Goal: Information Seeking & Learning: Learn about a topic

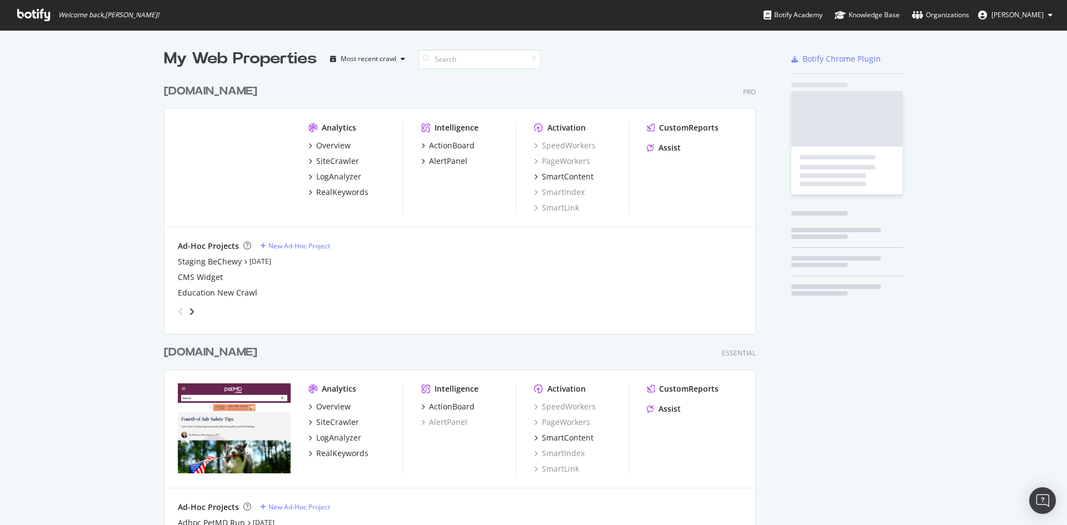
scroll to position [514, 592]
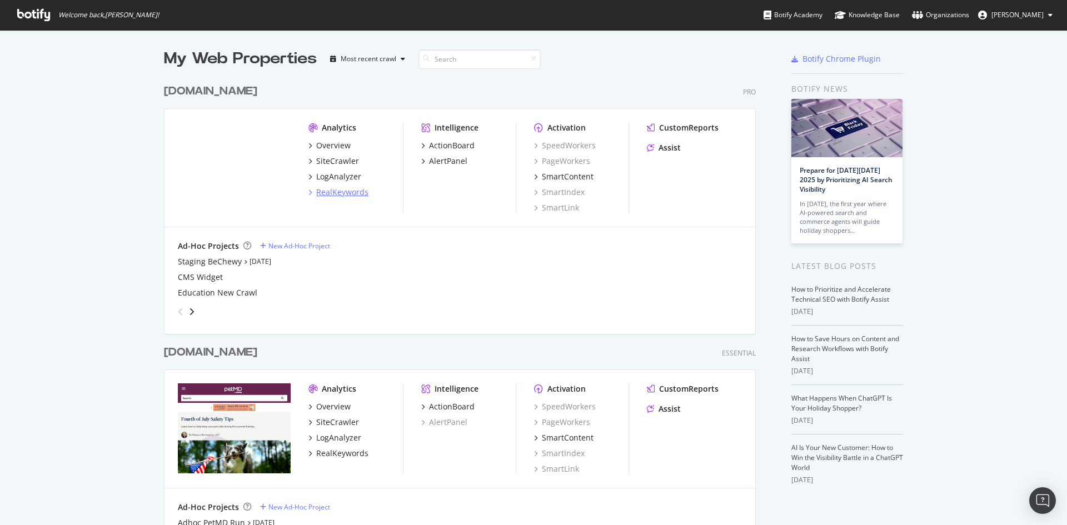
click at [311, 192] on div "RealKeywords" at bounding box center [338, 192] width 60 height 11
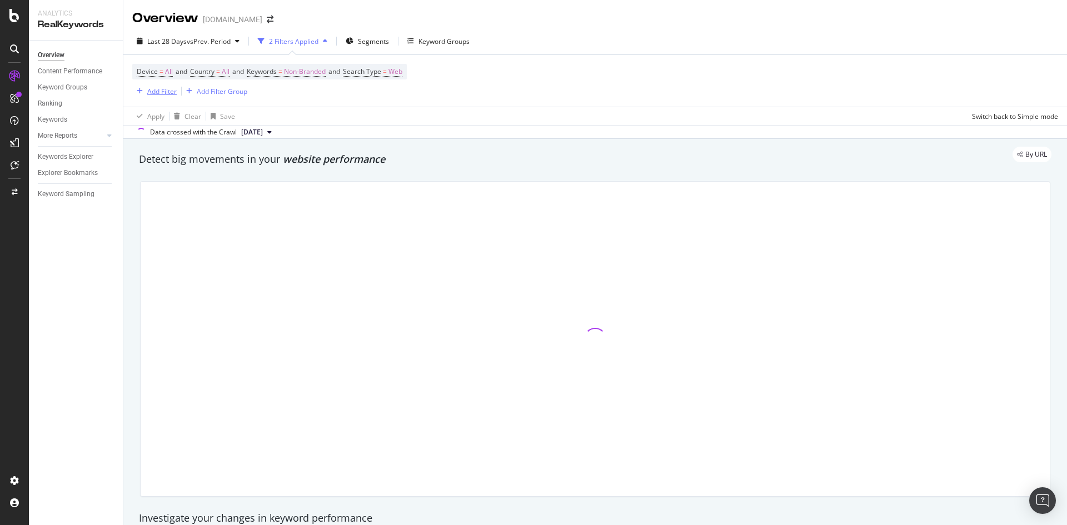
click at [144, 89] on div "button" at bounding box center [139, 91] width 15 height 7
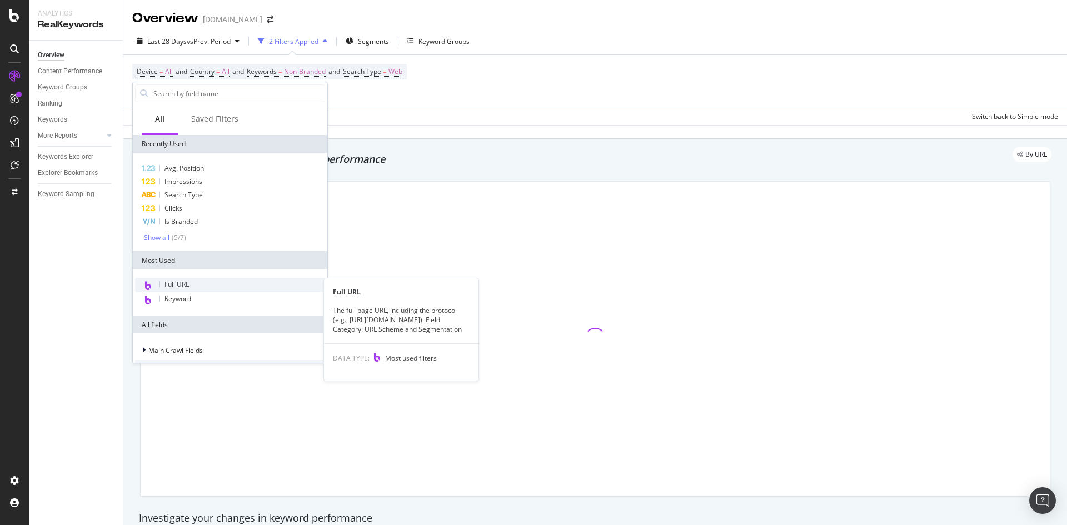
click at [181, 283] on span "Full URL" at bounding box center [176, 283] width 24 height 9
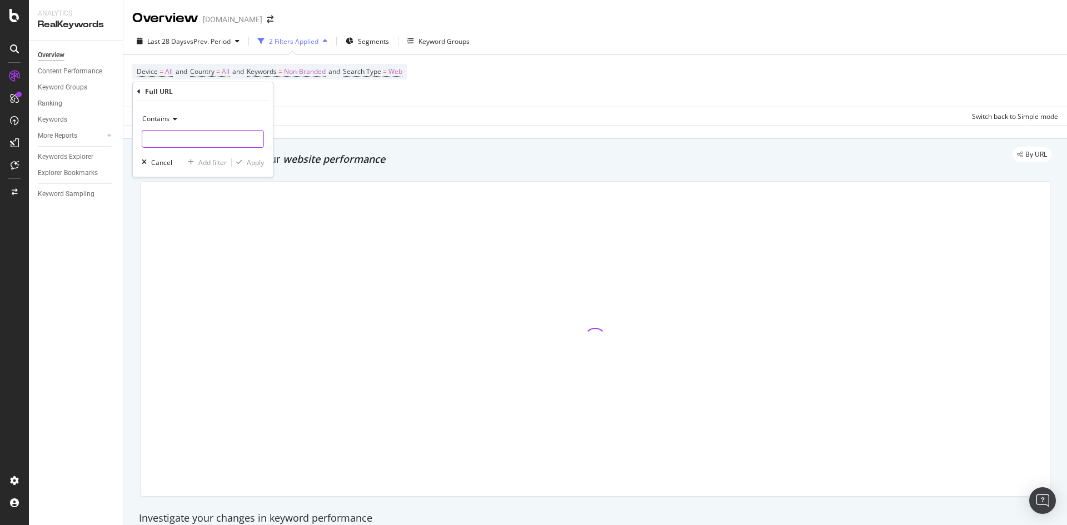
click at [178, 131] on input "text" at bounding box center [202, 139] width 121 height 18
type input "tack-hooks"
click at [247, 164] on div "Apply" at bounding box center [255, 162] width 17 height 9
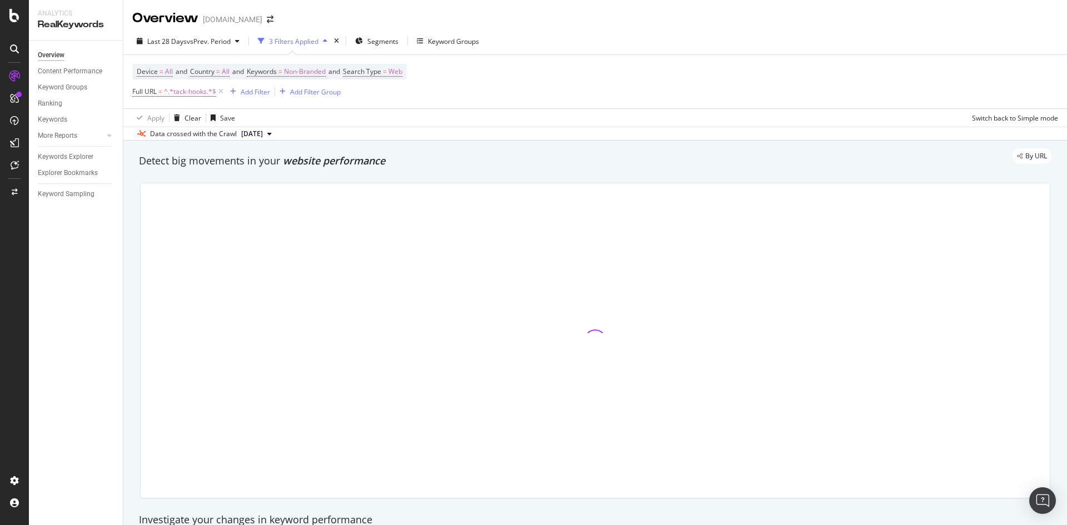
click at [263, 133] on span "[DATE]" at bounding box center [252, 134] width 22 height 10
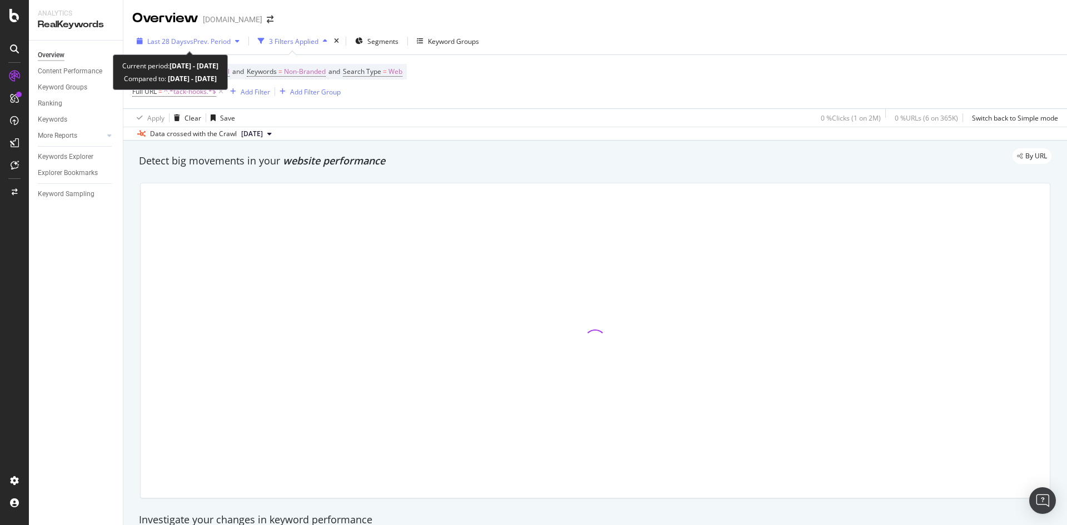
click at [228, 44] on span "vs Prev. Period" at bounding box center [209, 41] width 44 height 9
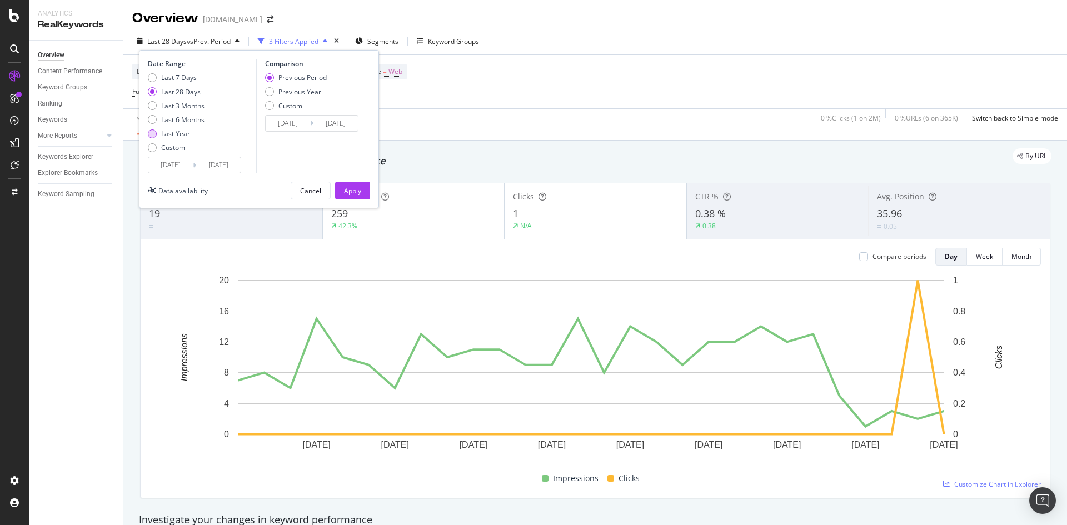
click at [173, 133] on div "Last Year" at bounding box center [175, 133] width 29 height 9
type input "[DATE]"
type input "2024/09/16"
click at [346, 187] on div "Apply" at bounding box center [352, 190] width 17 height 9
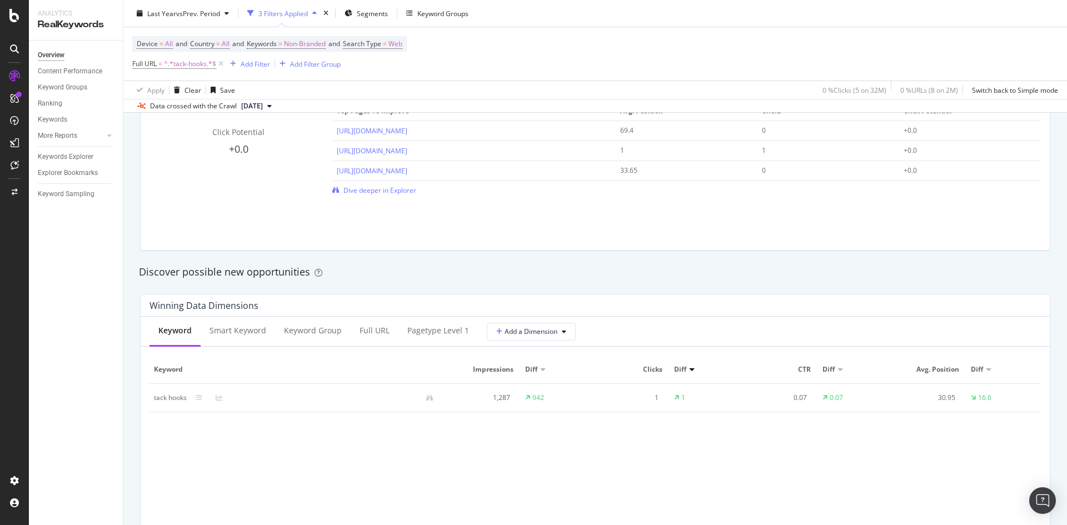
scroll to position [889, 0]
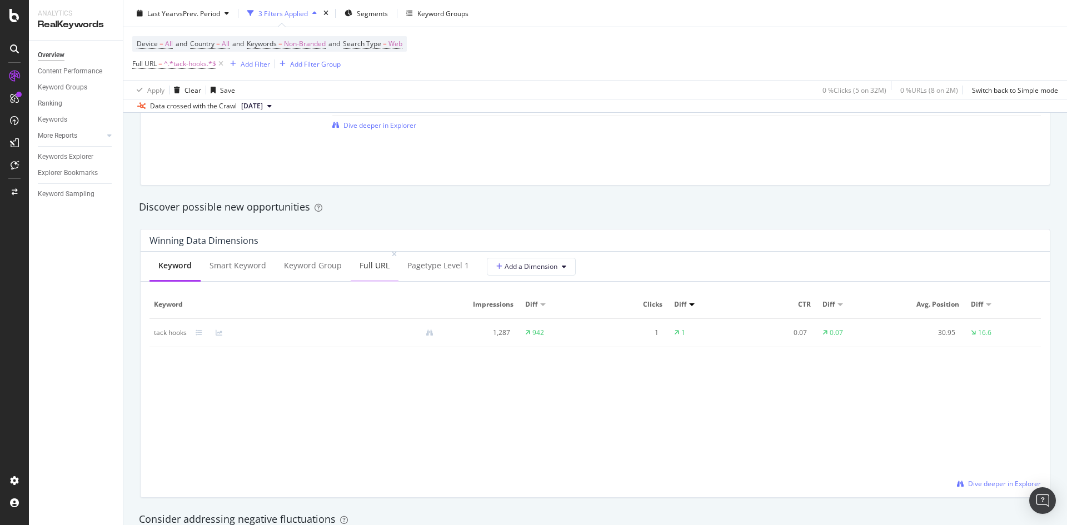
click at [380, 262] on div "Full URL" at bounding box center [374, 265] width 30 height 11
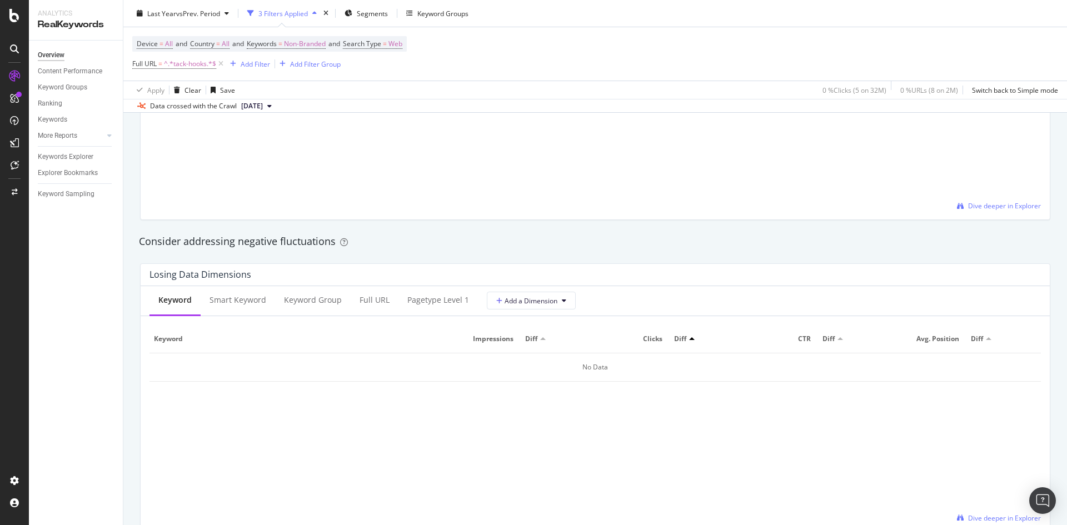
drag, startPoint x: 135, startPoint y: 262, endPoint x: 131, endPoint y: 240, distance: 22.7
click at [131, 240] on div "By URL Detect big movements in your website performance Unique Keywords 41 115.…" at bounding box center [594, 148] width 943 height 2349
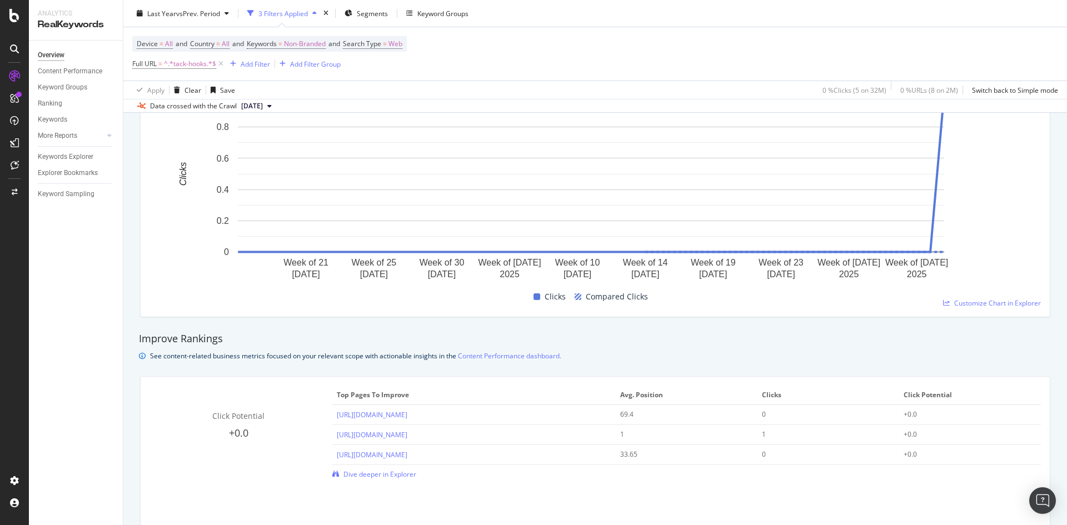
scroll to position [611, 0]
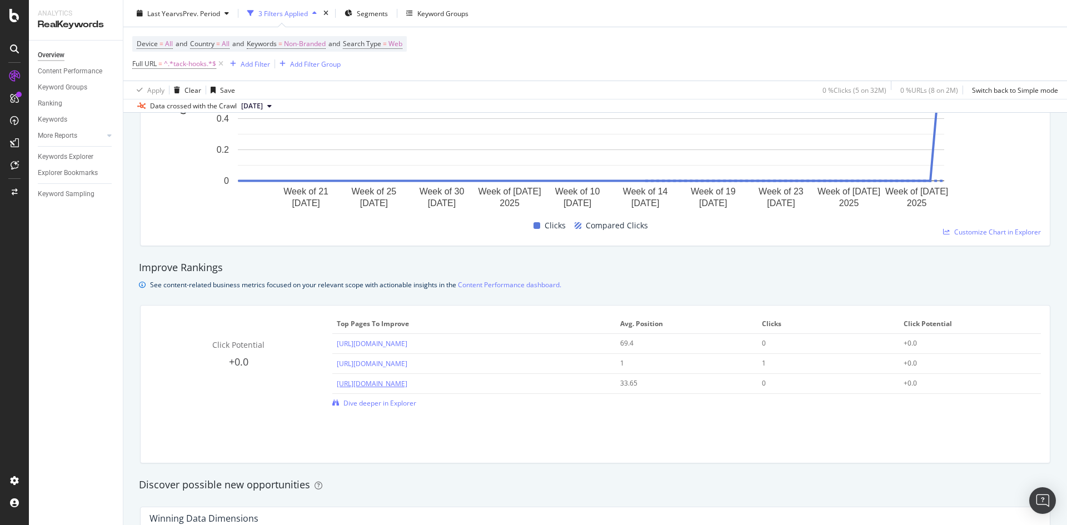
click at [407, 384] on link "[URL][DOMAIN_NAME]" at bounding box center [372, 383] width 71 height 9
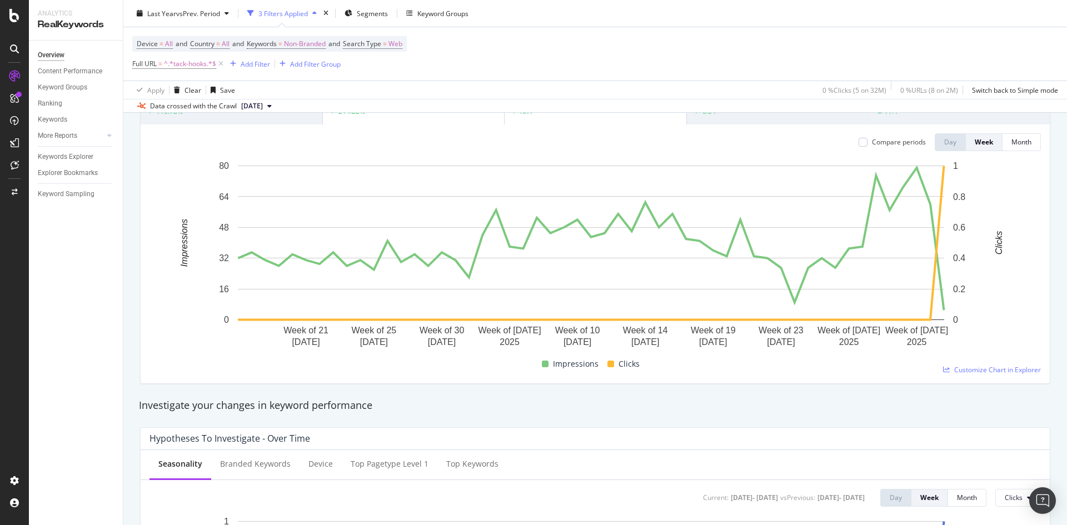
scroll to position [0, 0]
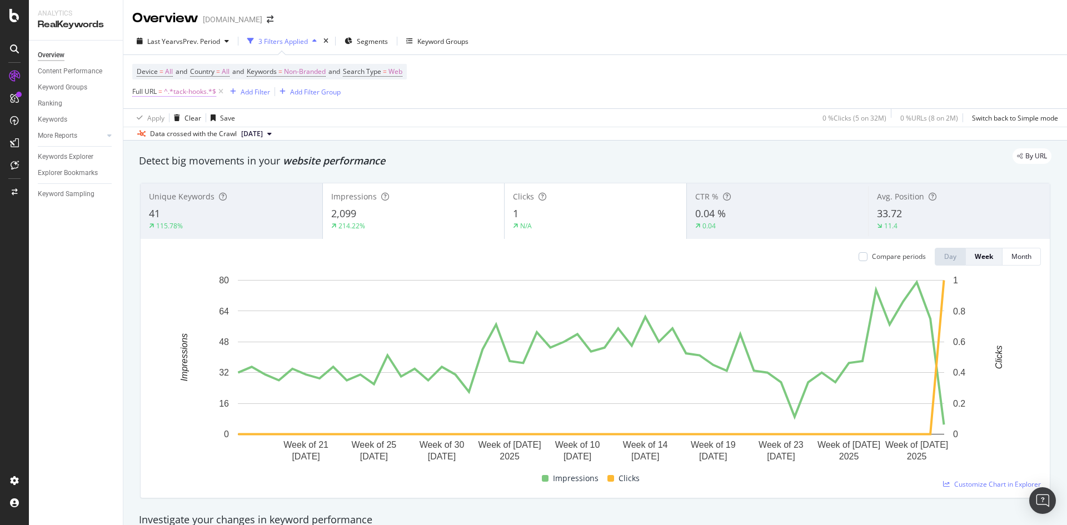
click at [179, 88] on span "^.*tack-hooks.*$" at bounding box center [190, 92] width 52 height 16
click at [172, 141] on input "tack-hooks" at bounding box center [194, 138] width 105 height 18
type input "/sp/"
click at [251, 160] on div "Apply" at bounding box center [255, 161] width 17 height 9
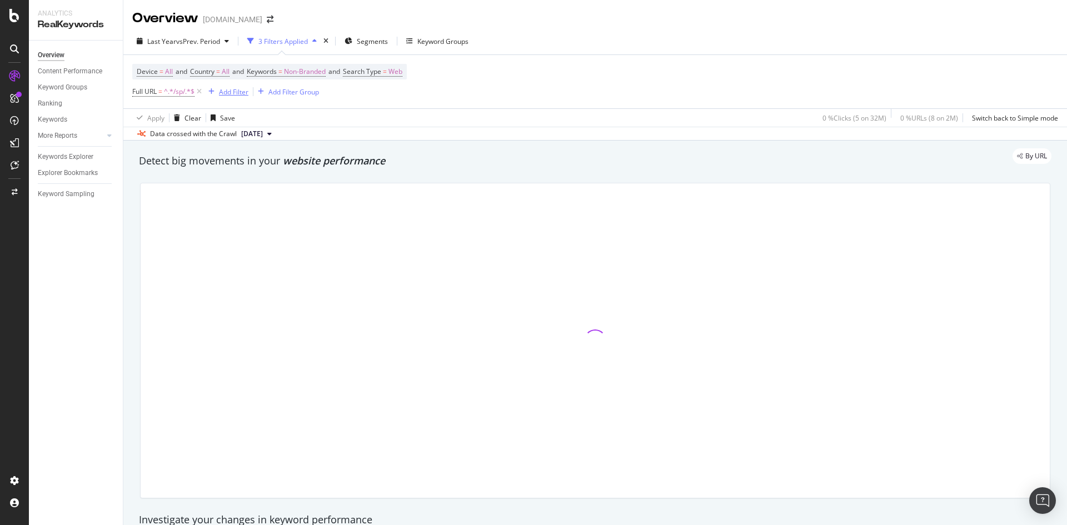
click at [233, 92] on div "Add Filter" at bounding box center [233, 91] width 29 height 9
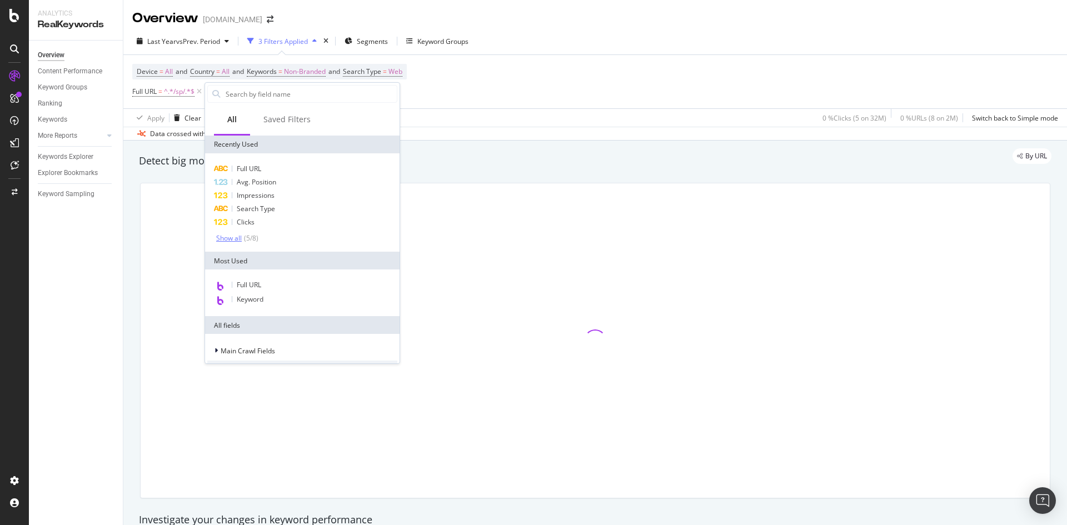
click at [229, 237] on div "Show all" at bounding box center [229, 238] width 26 height 8
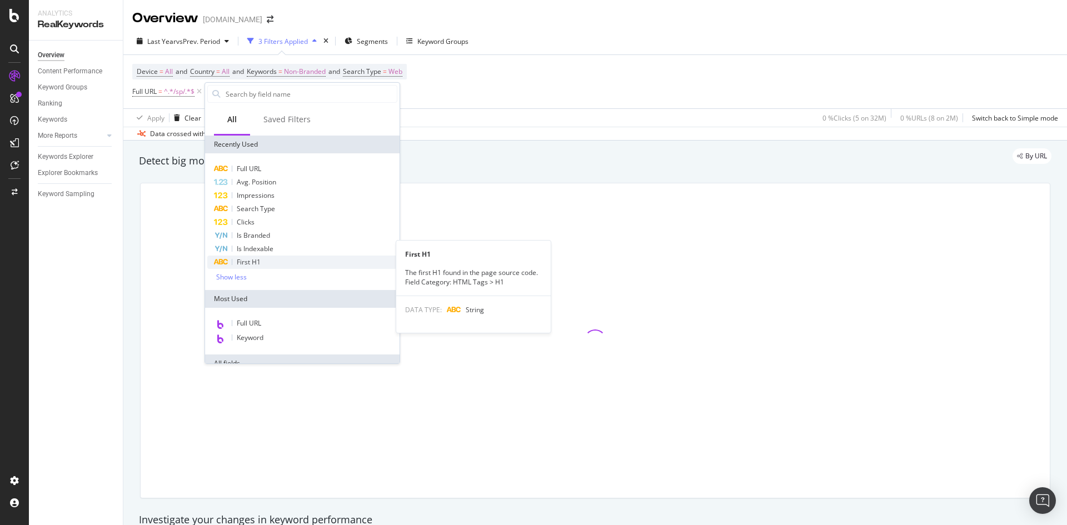
scroll to position [167, 0]
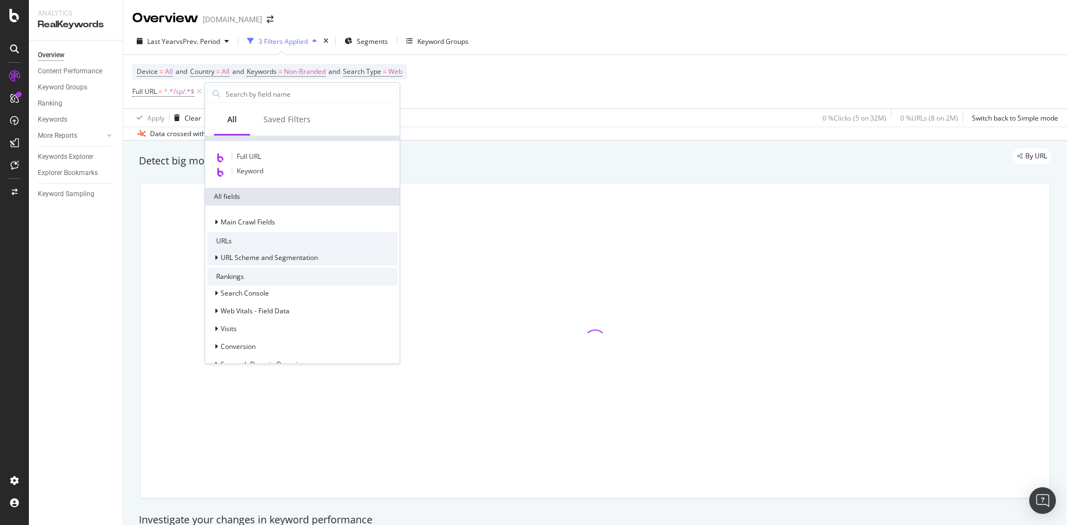
click at [217, 257] on icon at bounding box center [215, 257] width 3 height 7
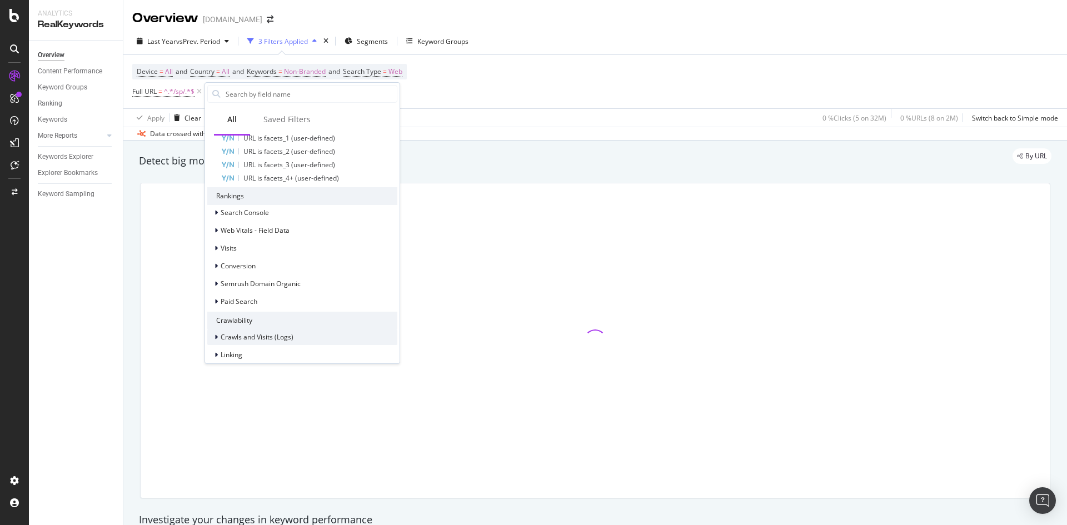
scroll to position [611, 0]
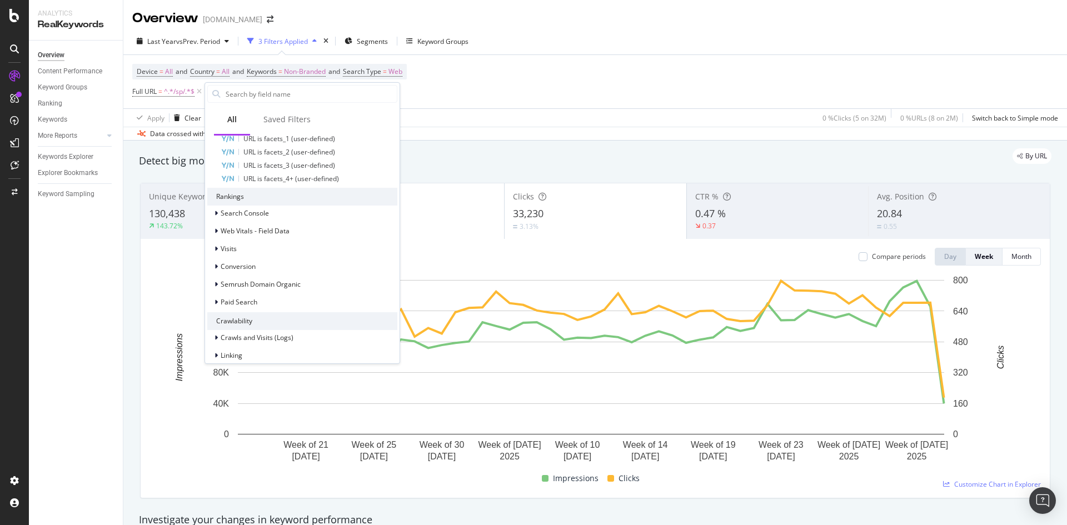
click at [449, 91] on div "Device = All and Country = All and Keywords = Non-Branded and Search Type = Web…" at bounding box center [595, 81] width 926 height 53
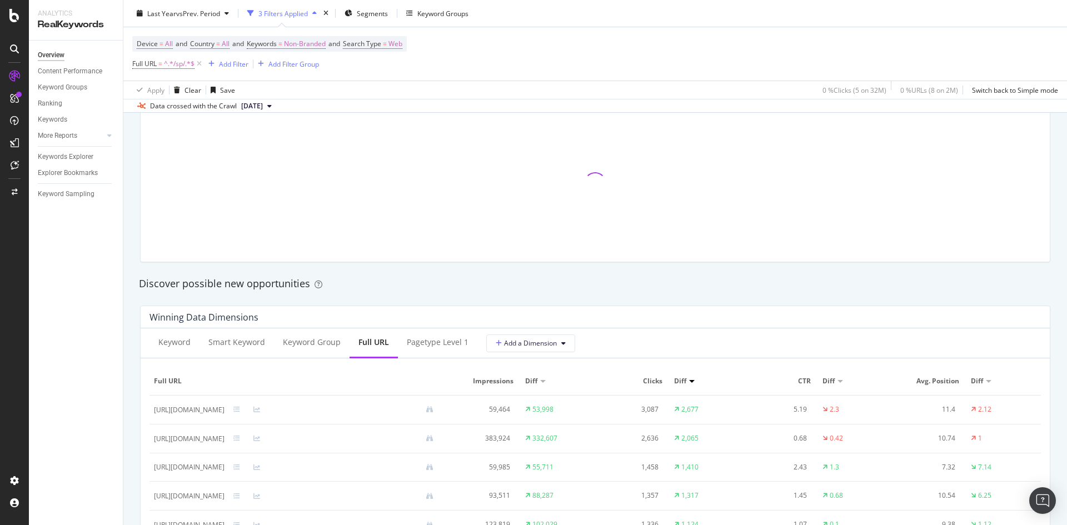
scroll to position [889, 0]
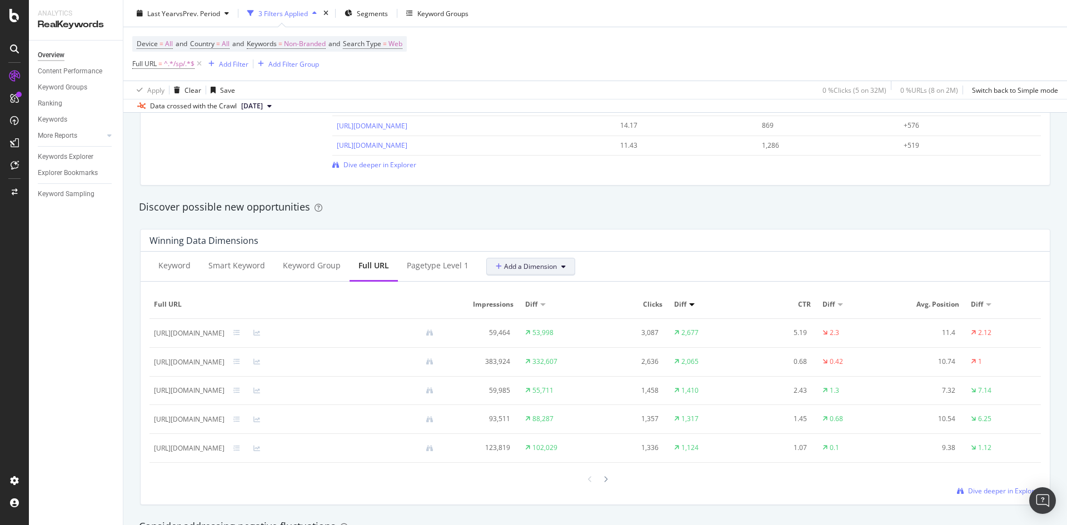
click at [563, 262] on button "Add a Dimension" at bounding box center [530, 267] width 89 height 18
click at [597, 331] on div "Select a Segment" at bounding box center [552, 325] width 138 height 18
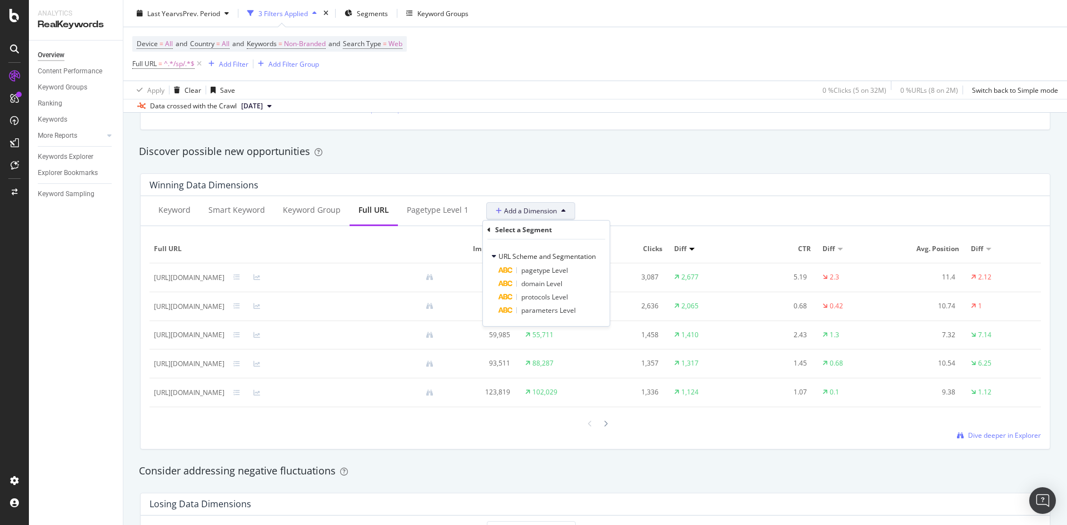
click at [601, 201] on div "Keyword Smart Keyword Keyword Group Full URL pagetype Level 1 Add a Dimension S…" at bounding box center [595, 211] width 909 height 30
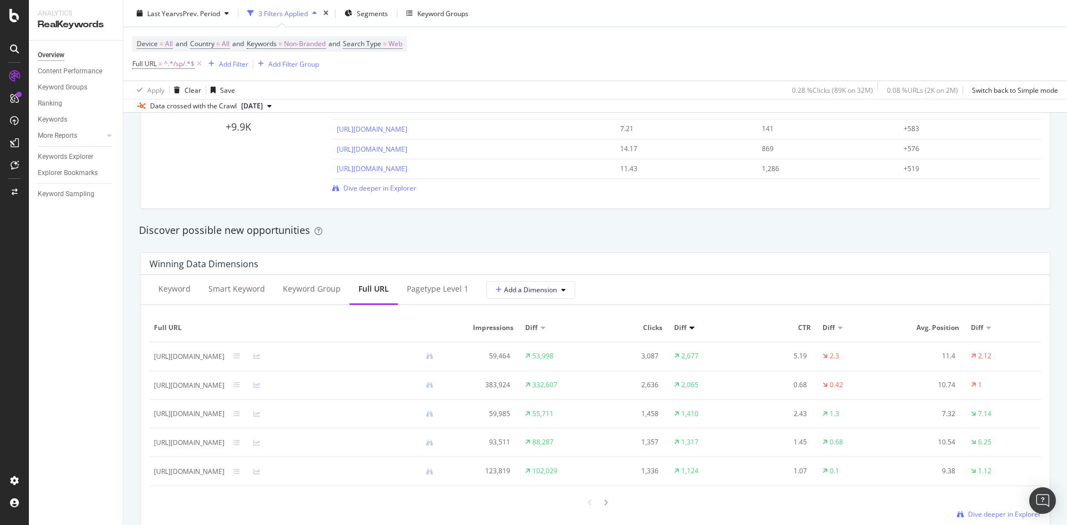
scroll to position [921, 0]
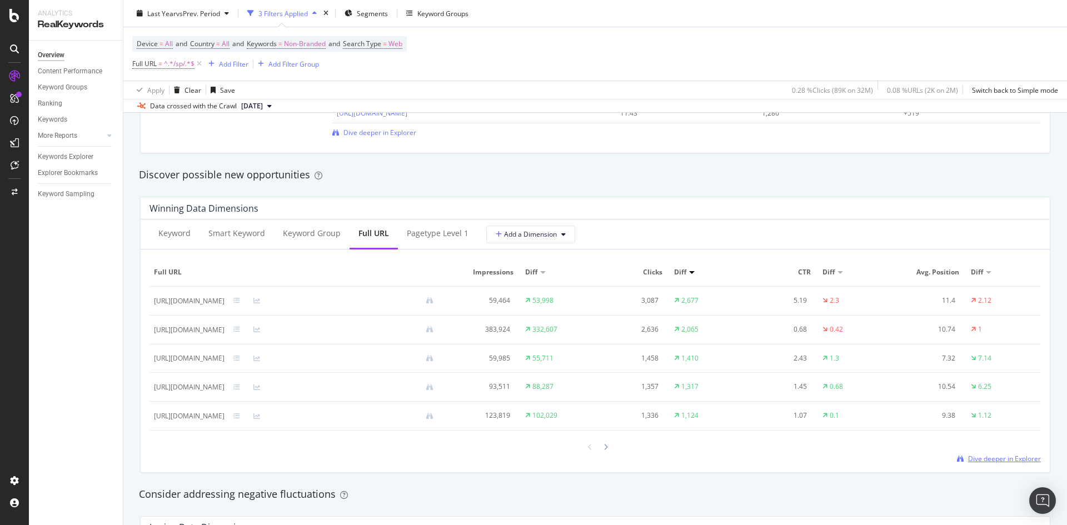
click at [998, 459] on span "Dive deeper in Explorer" at bounding box center [1004, 458] width 73 height 9
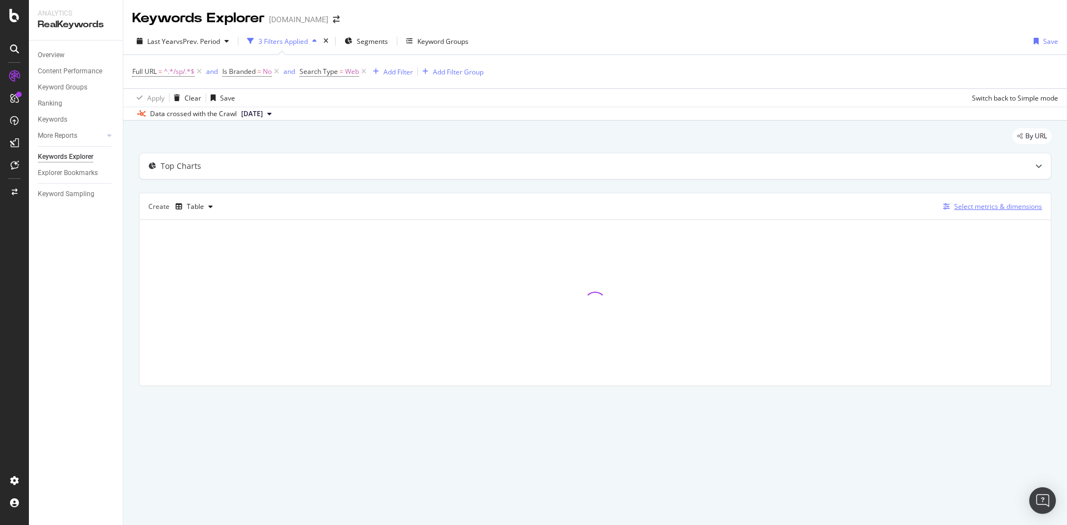
click at [973, 203] on div "Select metrics & dimensions" at bounding box center [998, 206] width 88 height 9
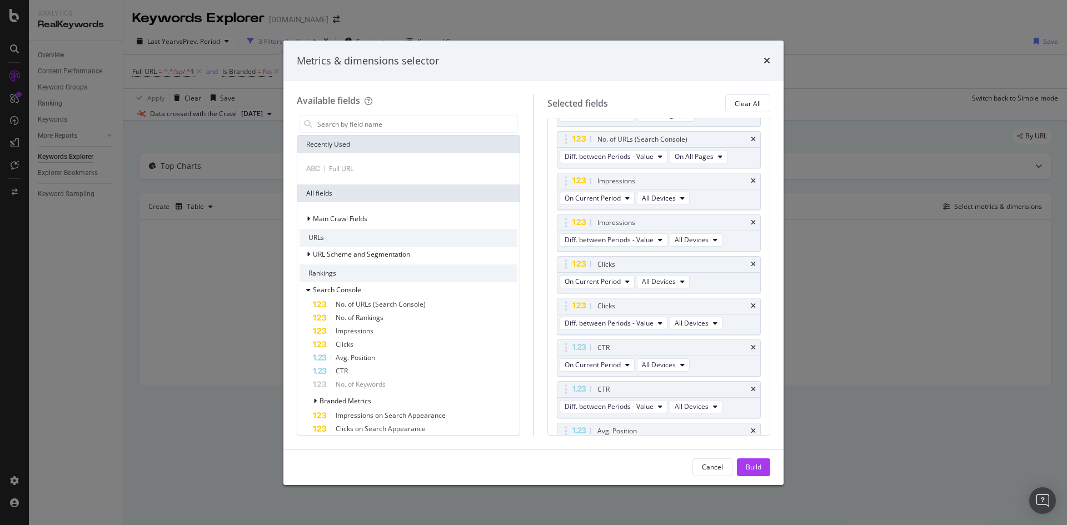
scroll to position [215, 0]
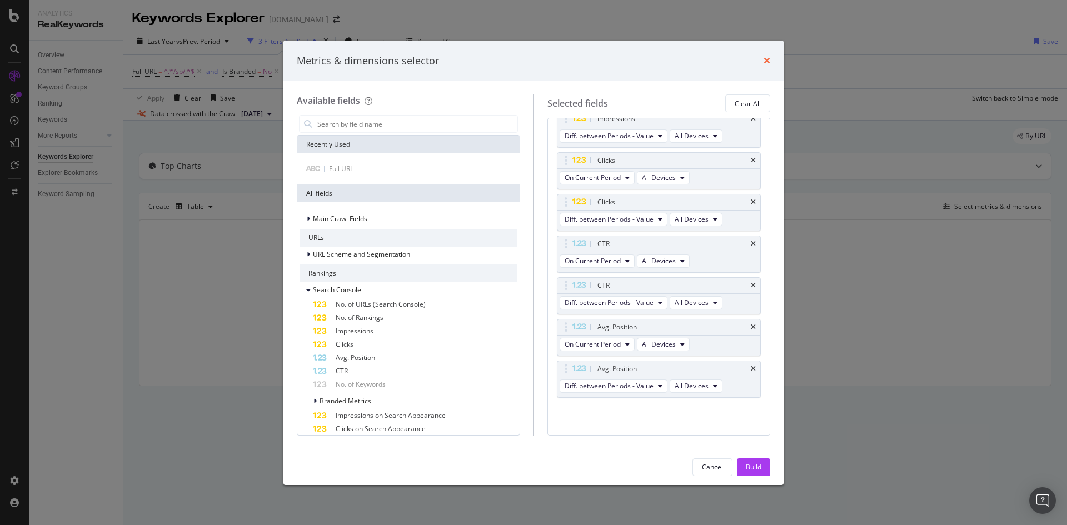
click at [767, 62] on icon "times" at bounding box center [766, 60] width 7 height 9
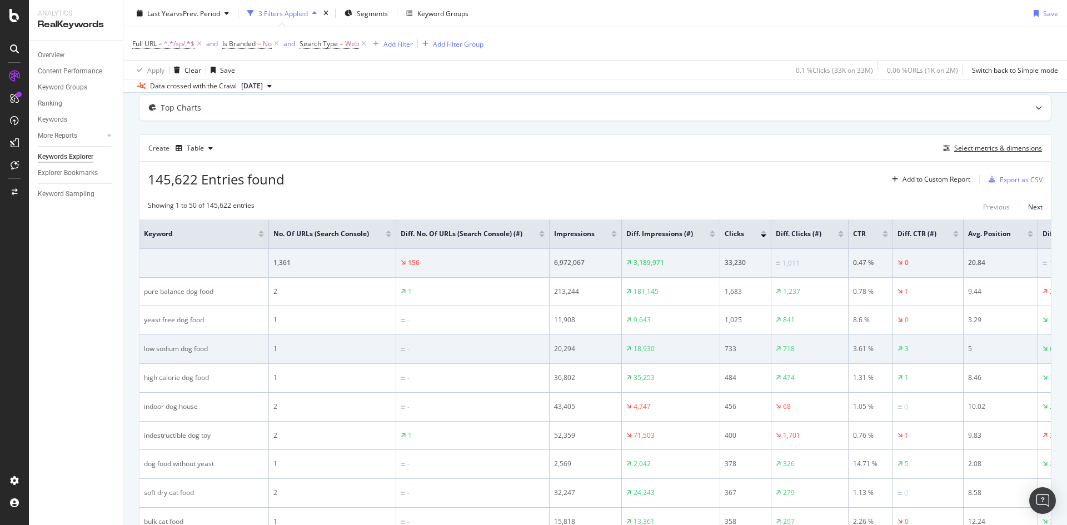
scroll to position [56, 0]
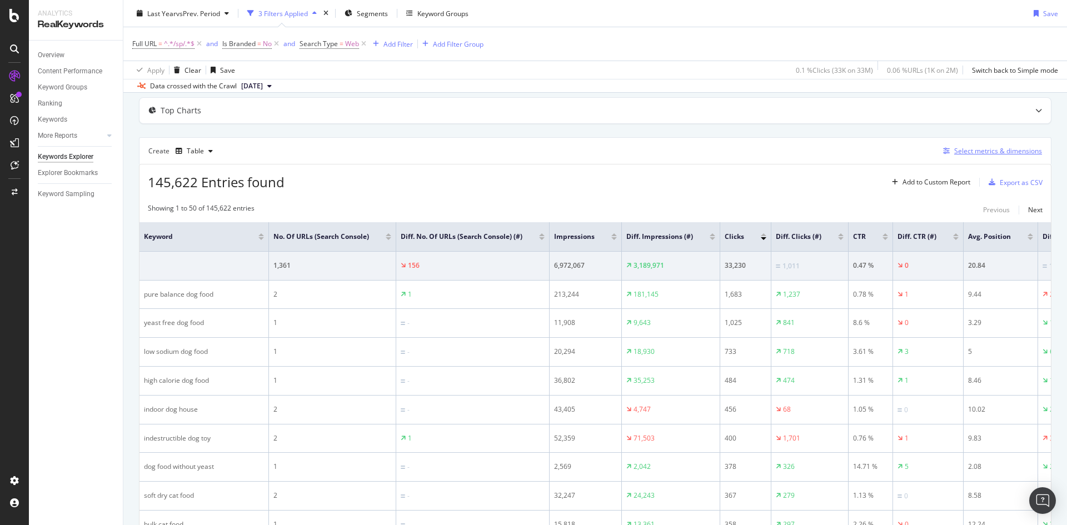
click at [996, 149] on div "Select metrics & dimensions" at bounding box center [998, 150] width 88 height 9
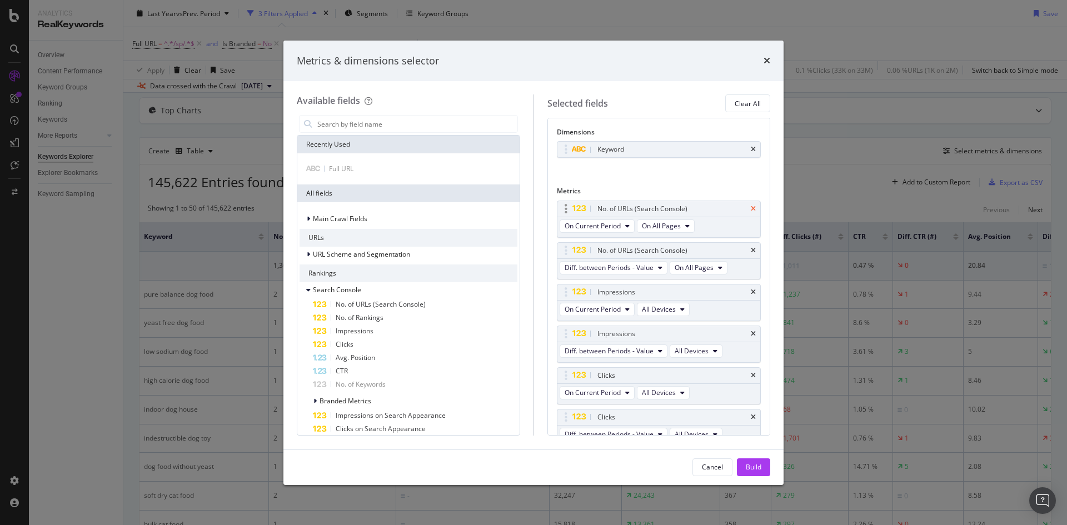
click at [751, 206] on icon "times" at bounding box center [753, 209] width 5 height 7
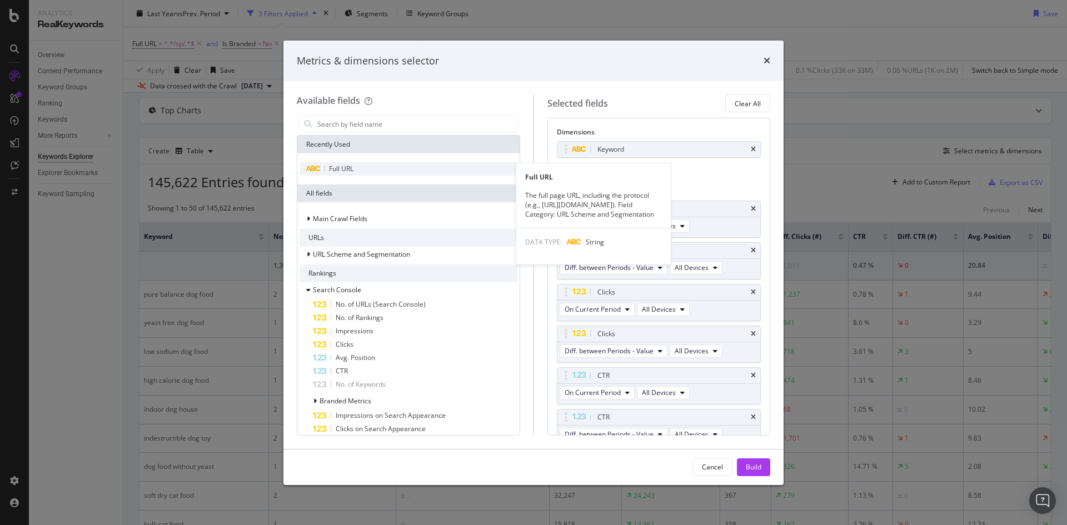
click at [348, 168] on span "Full URL" at bounding box center [341, 168] width 24 height 9
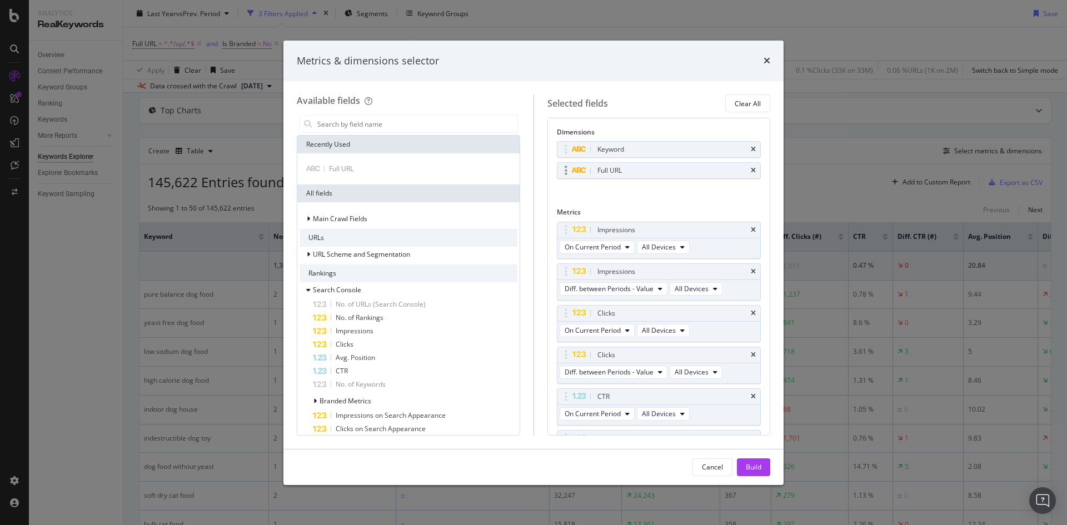
click at [567, 172] on div "modal" at bounding box center [565, 170] width 13 height 11
drag, startPoint x: 567, startPoint y: 170, endPoint x: 563, endPoint y: 154, distance: 16.6
click at [567, 168] on div "modal" at bounding box center [565, 170] width 13 height 11
click at [563, 157] on div "Keyword Full URL You can use this field as a dimension" at bounding box center [659, 172] width 204 height 62
click at [562, 146] on div "modal" at bounding box center [565, 149] width 13 height 11
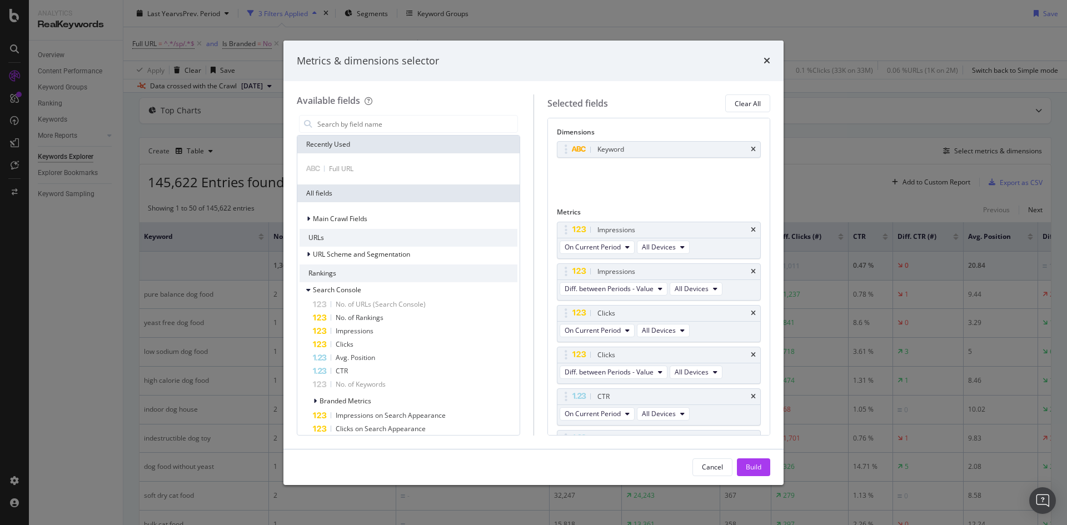
click at [562, 141] on div "Keyword" at bounding box center [659, 149] width 204 height 17
click at [562, 141] on div "Dimensions" at bounding box center [659, 134] width 204 height 14
click at [564, 136] on div "Dimensions" at bounding box center [659, 134] width 204 height 14
click at [564, 137] on div "Dimensions" at bounding box center [659, 134] width 204 height 14
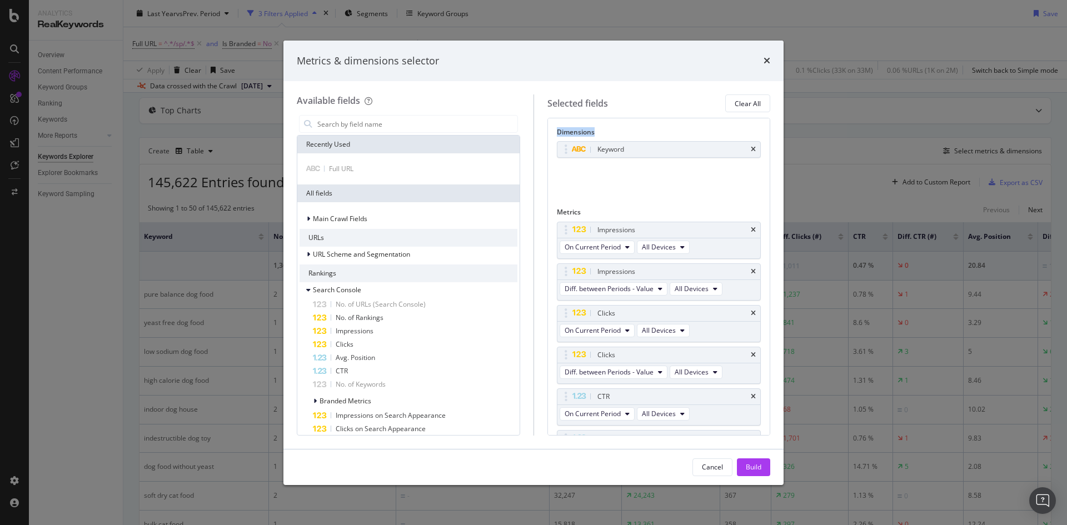
click at [572, 169] on icon "modal" at bounding box center [578, 170] width 15 height 7
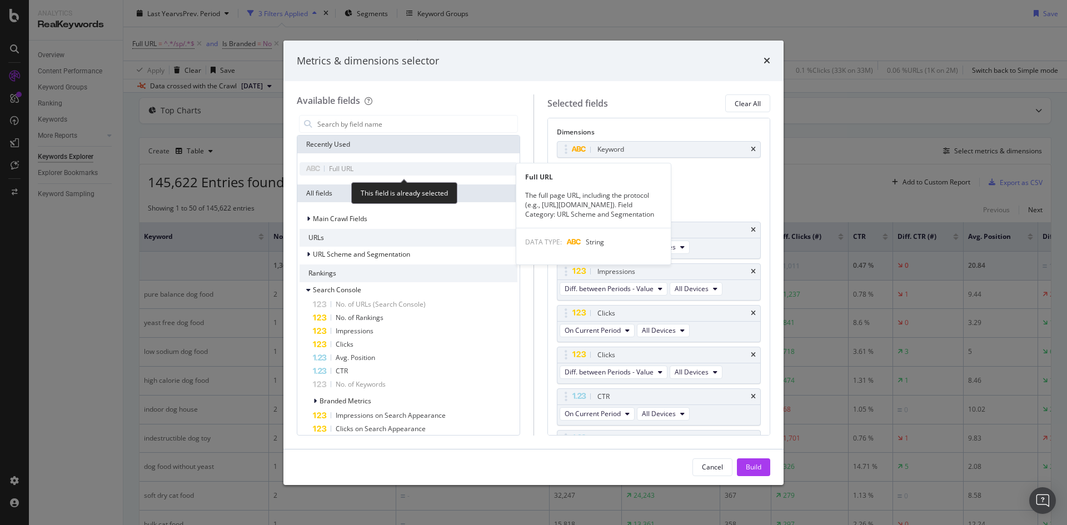
click at [372, 172] on div "Full URL" at bounding box center [408, 168] width 218 height 13
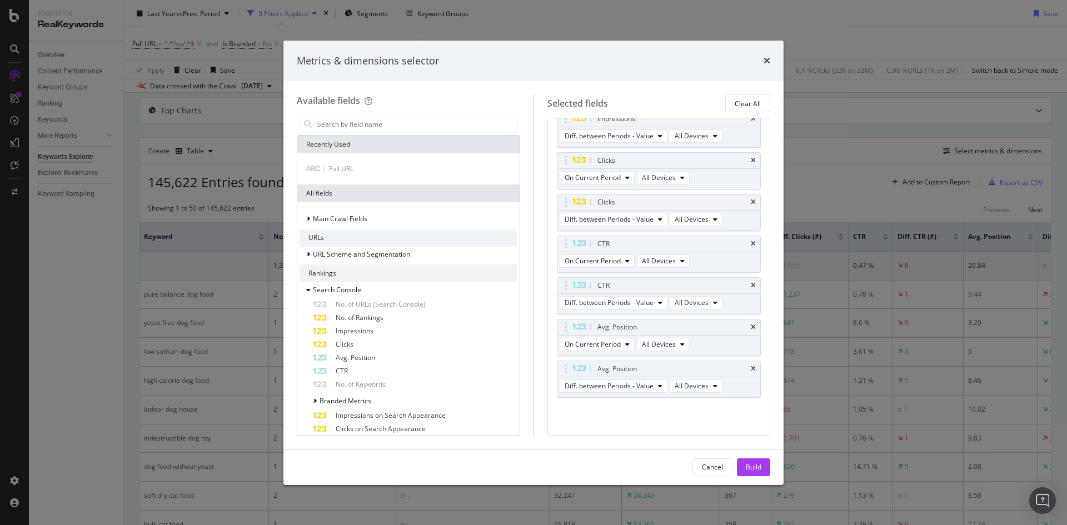
scroll to position [0, 0]
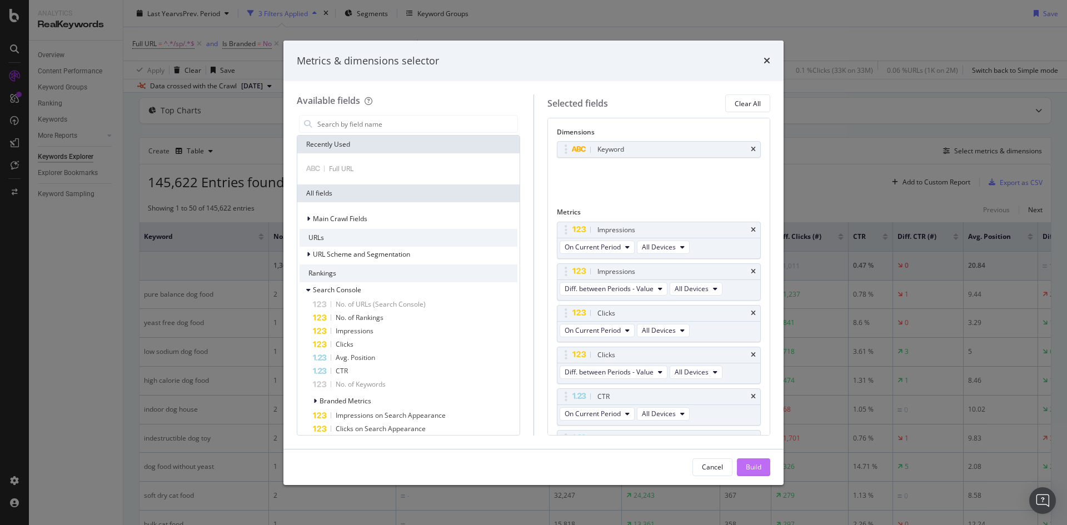
click at [751, 467] on div "Build" at bounding box center [754, 466] width 16 height 9
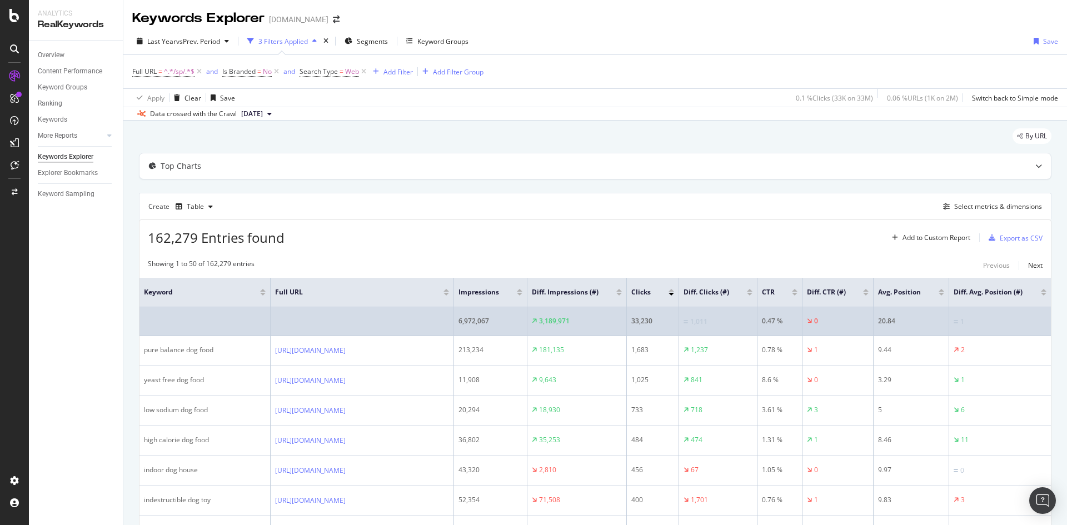
click at [192, 324] on td at bounding box center [204, 321] width 131 height 29
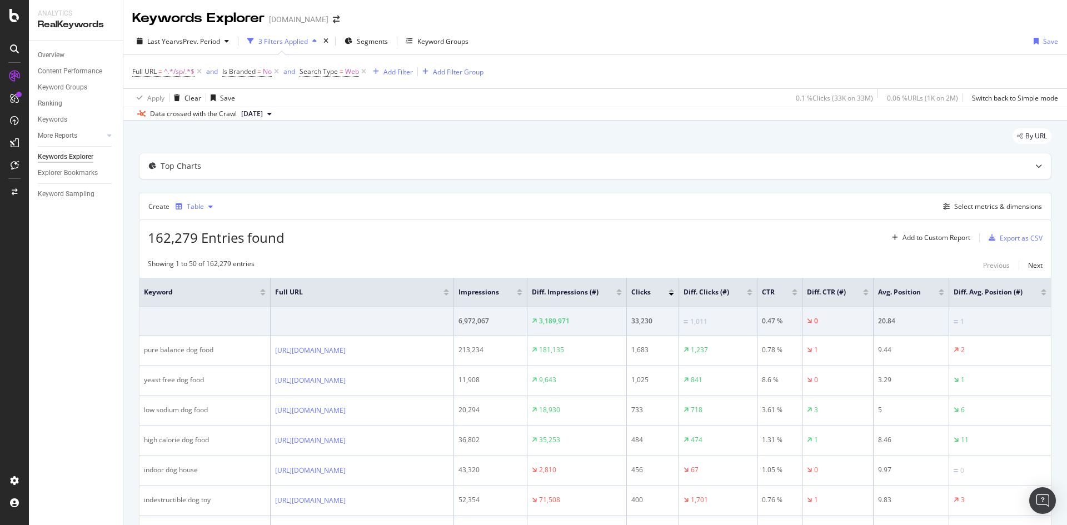
click at [208, 210] on div "Table" at bounding box center [194, 206] width 46 height 17
click at [1013, 241] on div "Export as CSV" at bounding box center [1020, 237] width 43 height 9
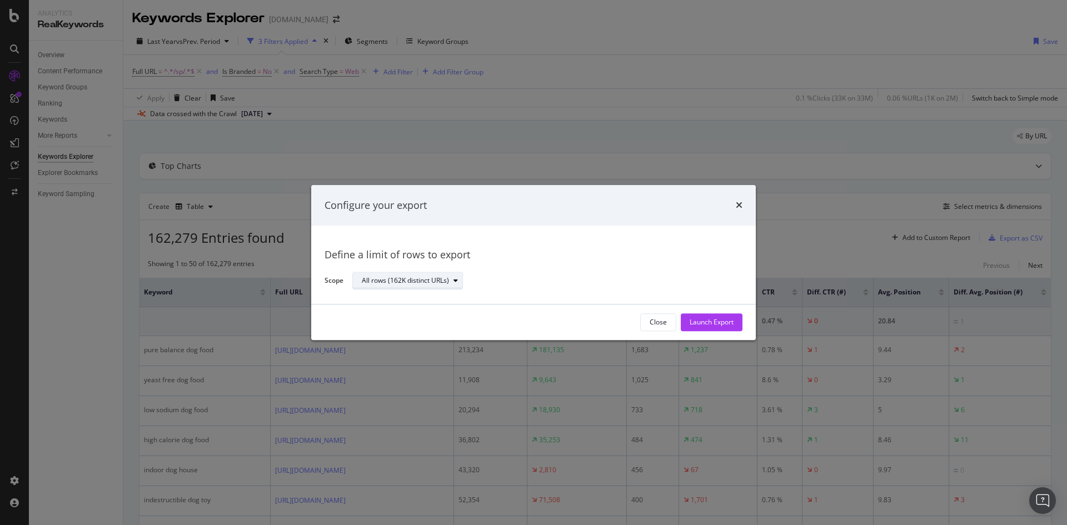
click at [453, 278] on div "modal" at bounding box center [455, 281] width 13 height 7
click at [740, 204] on icon "times" at bounding box center [739, 205] width 7 height 9
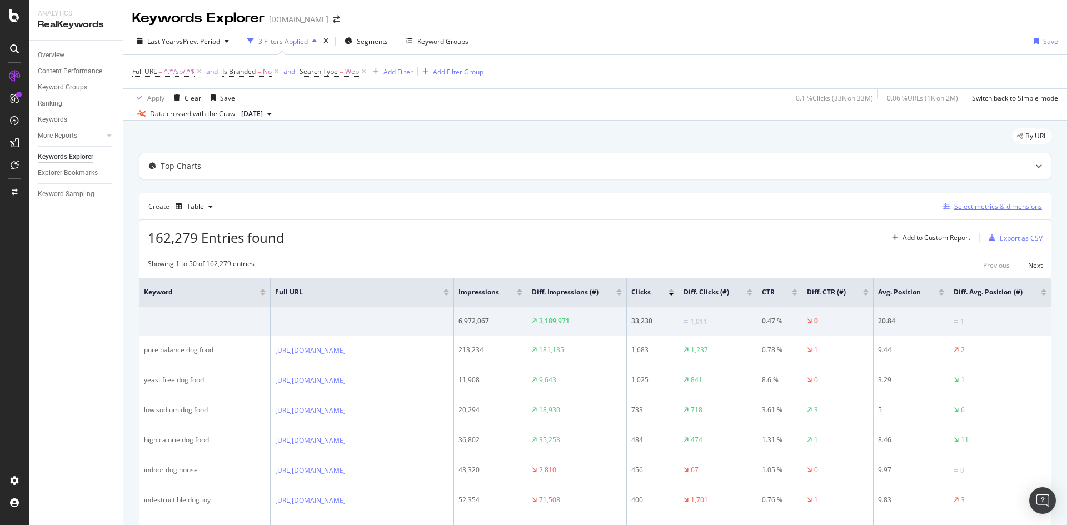
click at [1004, 207] on div "Select metrics & dimensions" at bounding box center [998, 206] width 88 height 9
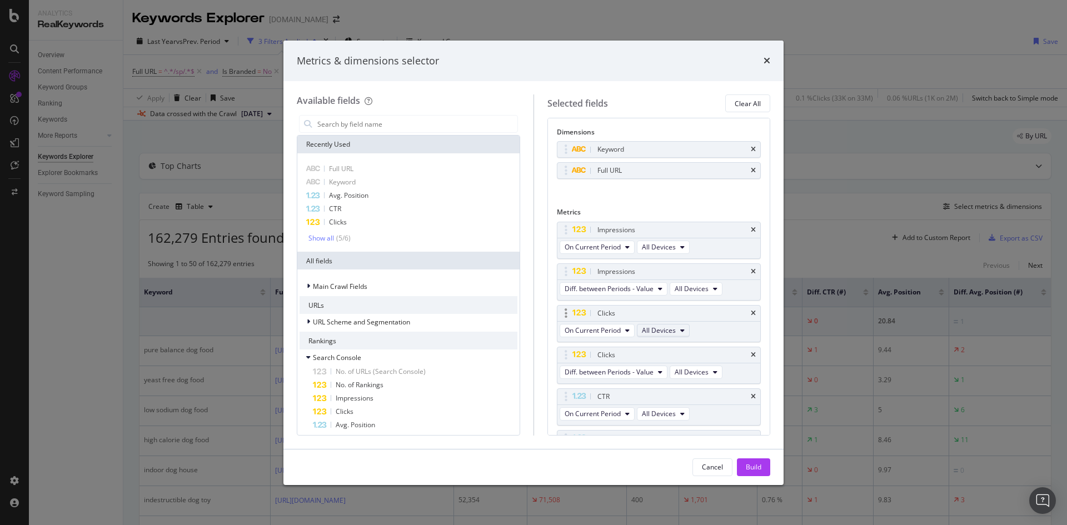
click at [661, 336] on button "All Devices" at bounding box center [663, 330] width 53 height 13
click at [606, 327] on span "On Current Period" at bounding box center [592, 330] width 56 height 9
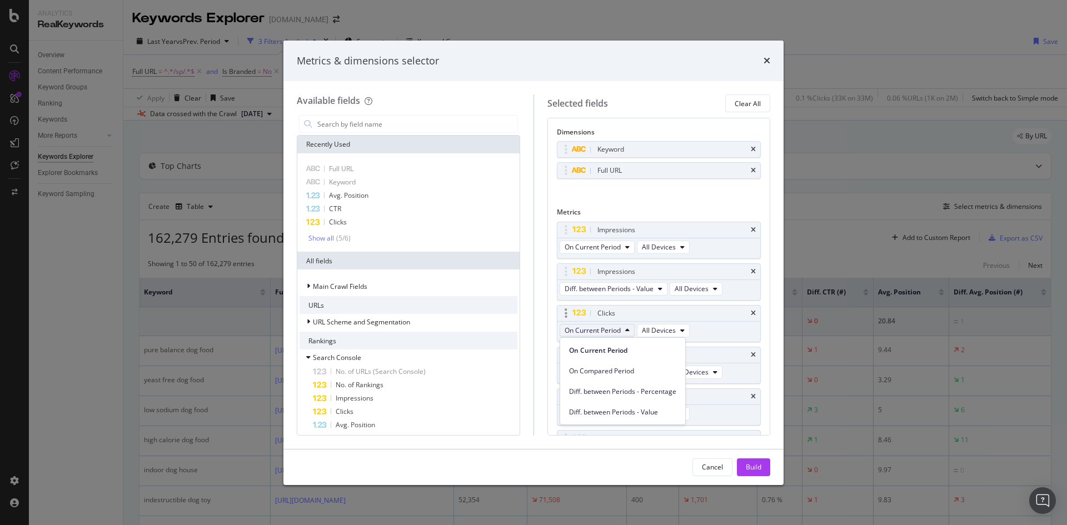
click at [606, 327] on span "On Current Period" at bounding box center [592, 330] width 56 height 9
click at [564, 314] on icon "modal" at bounding box center [565, 313] width 3 height 11
click at [769, 62] on icon "times" at bounding box center [766, 60] width 7 height 9
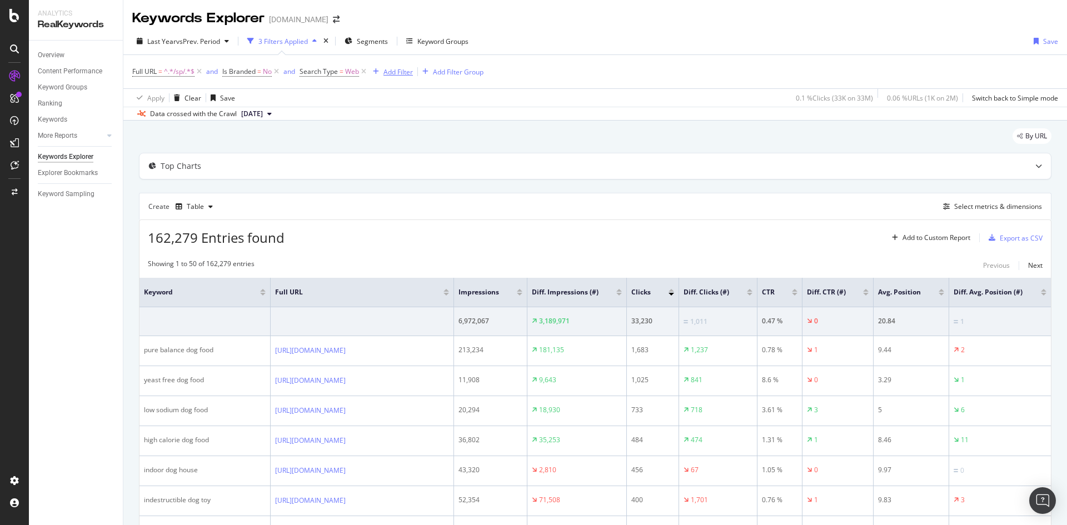
click at [392, 71] on div "Add Filter" at bounding box center [397, 71] width 29 height 9
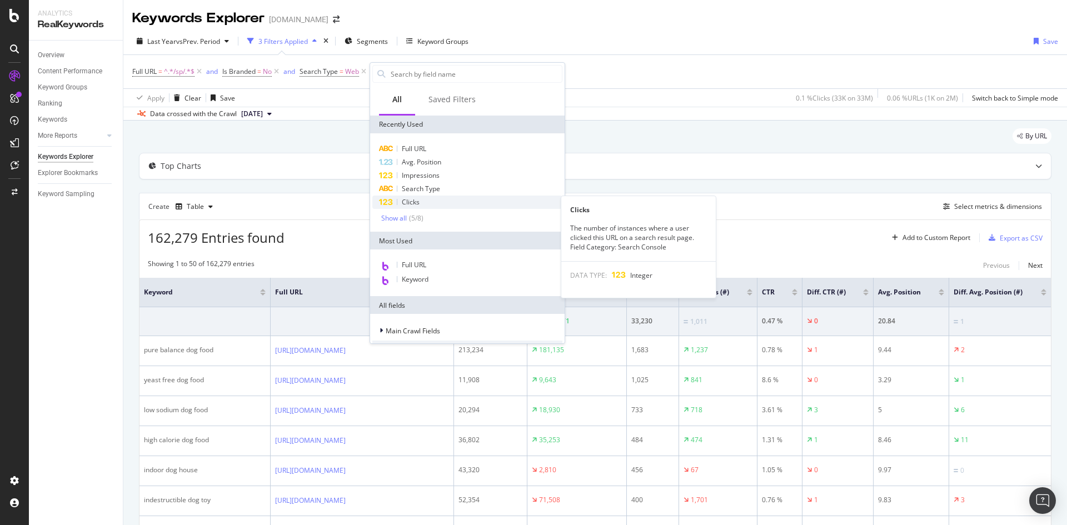
click at [428, 201] on div "Clicks" at bounding box center [467, 202] width 190 height 13
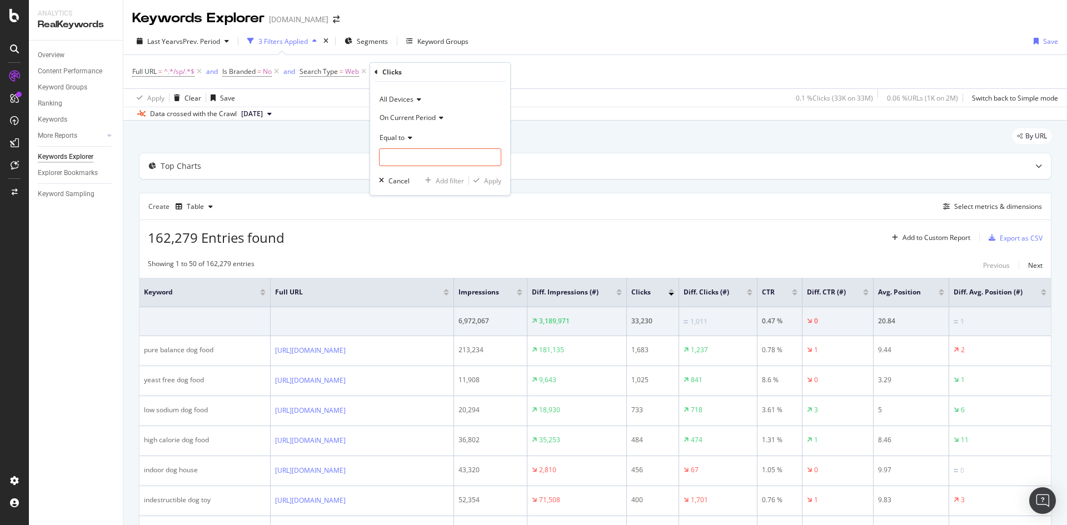
click at [396, 137] on span "Equal to" at bounding box center [391, 137] width 25 height 9
click at [404, 217] on span "Greater than" at bounding box center [404, 217] width 40 height 9
click at [419, 154] on input "number" at bounding box center [440, 157] width 122 height 18
type input "0"
click at [486, 179] on div "Apply" at bounding box center [492, 180] width 17 height 9
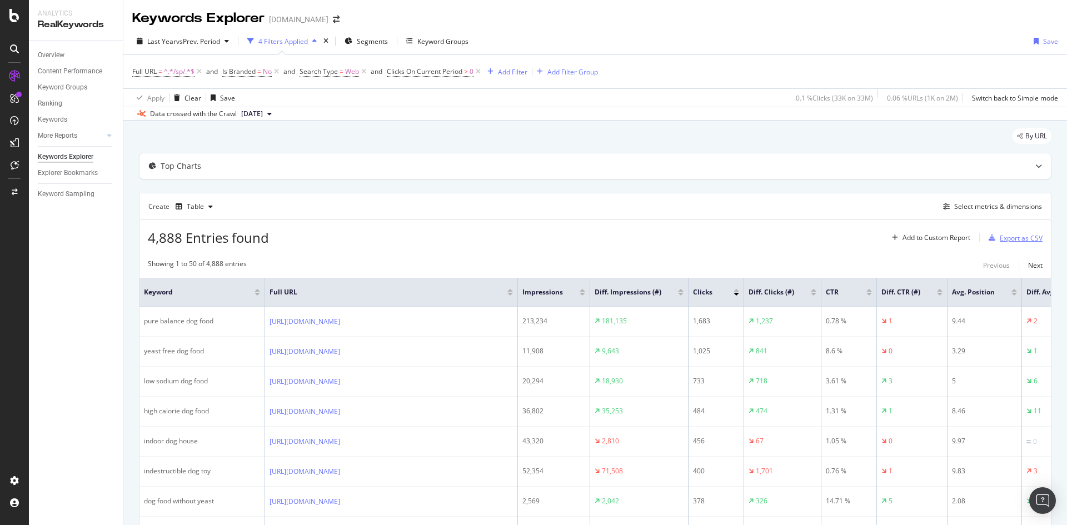
click at [1006, 238] on div "Export as CSV" at bounding box center [1020, 237] width 43 height 9
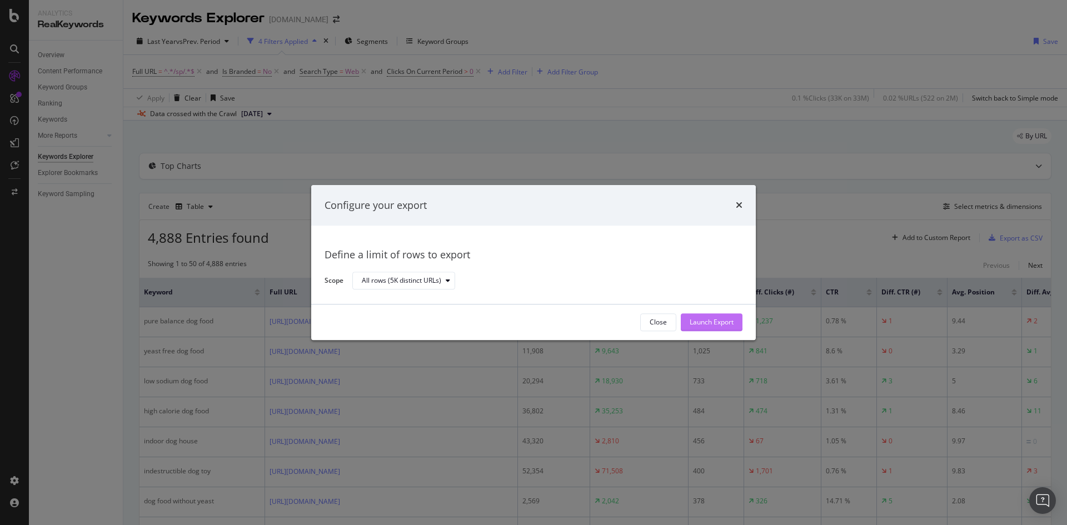
click at [711, 319] on div "Launch Export" at bounding box center [711, 322] width 44 height 9
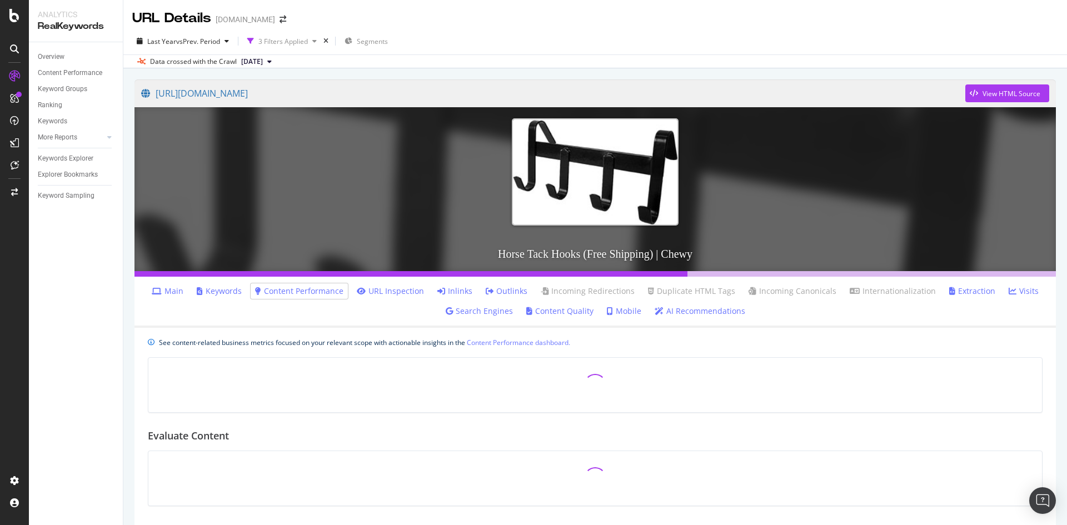
drag, startPoint x: 223, startPoint y: 91, endPoint x: 455, endPoint y: 33, distance: 239.3
click at [455, 33] on div "Last Year vs Prev. Period 3 Filters Applied Segments" at bounding box center [594, 43] width 943 height 22
click at [396, 92] on link "[URL][DOMAIN_NAME]" at bounding box center [553, 93] width 824 height 28
